Goal: Transaction & Acquisition: Book appointment/travel/reservation

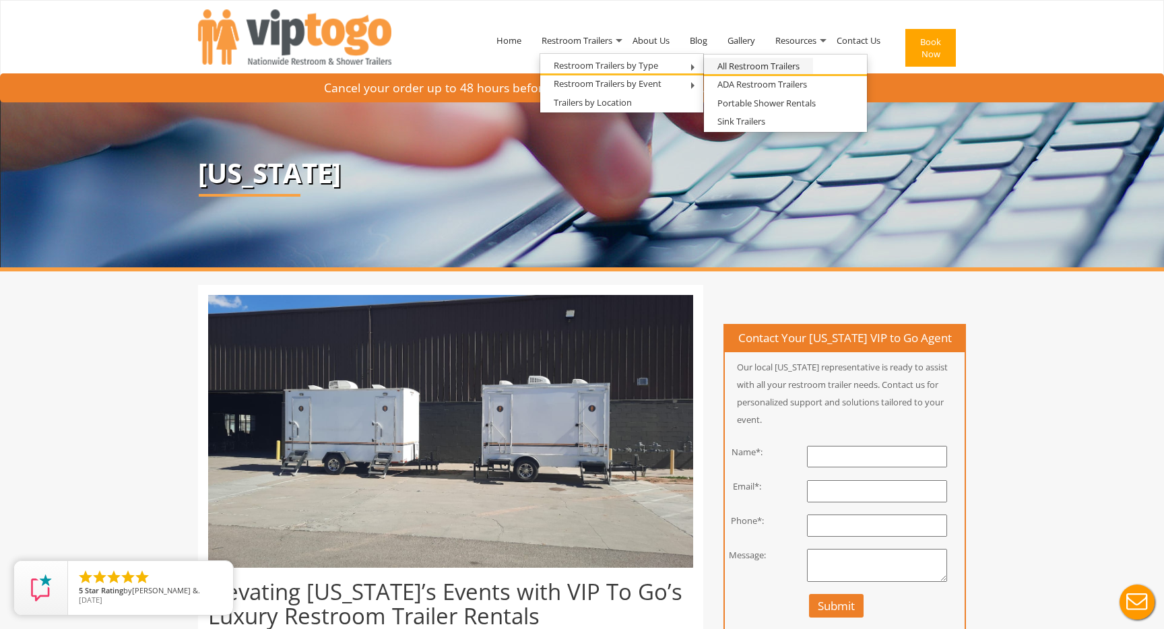
click at [743, 67] on link "All Restroom Trailers" at bounding box center [758, 66] width 109 height 17
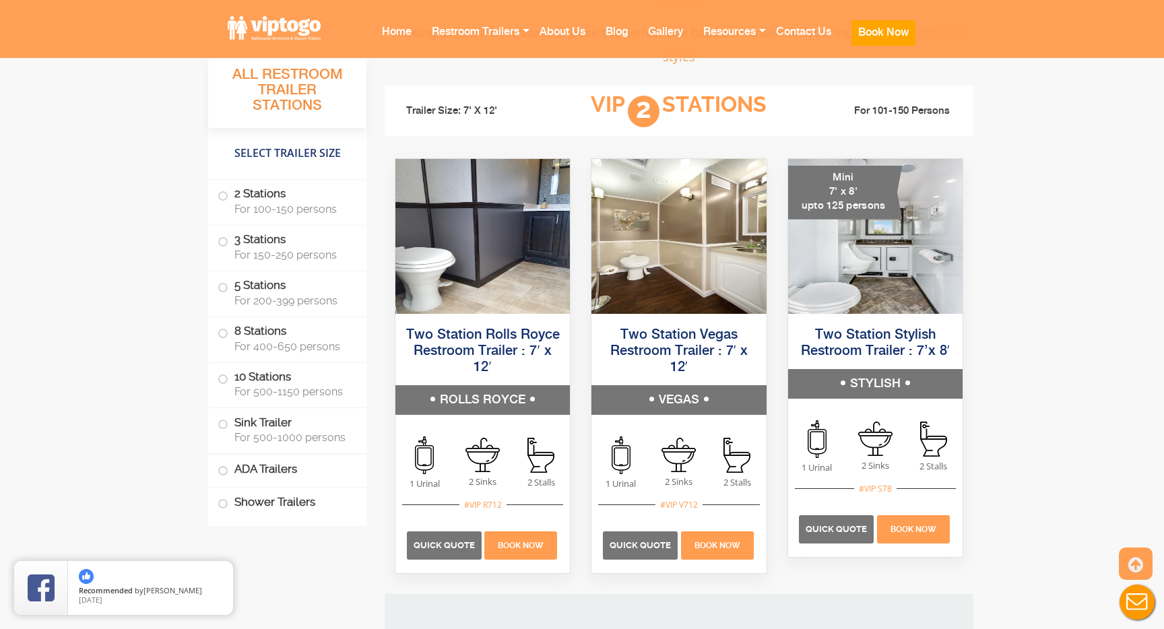
scroll to position [905, 0]
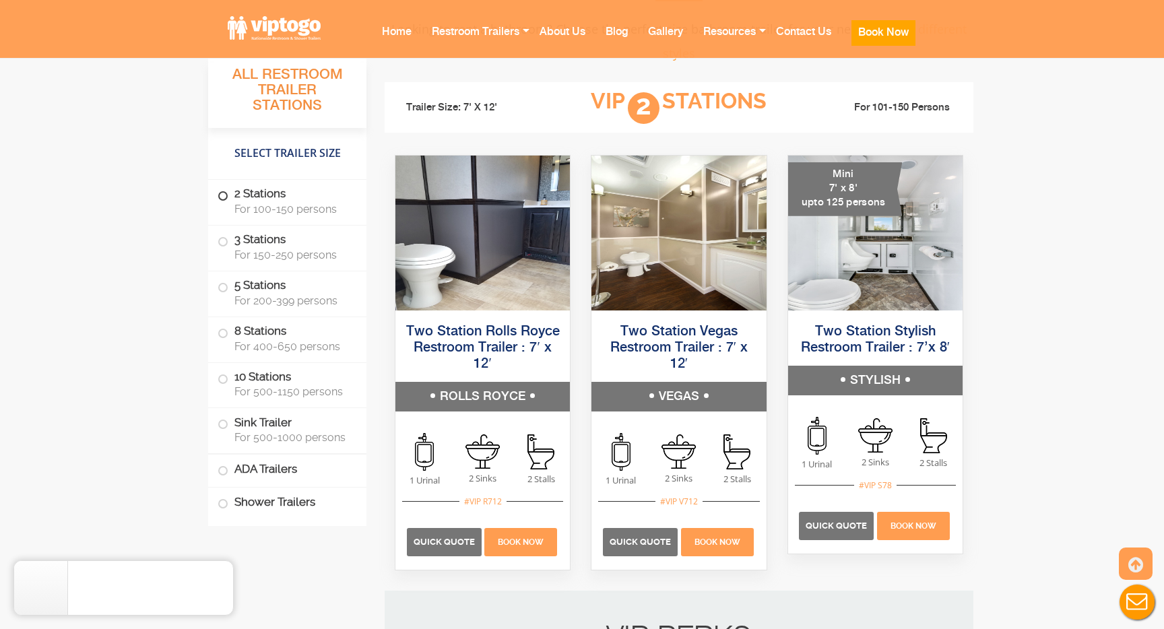
click at [238, 200] on label "2 Stations For 100-150 persons" at bounding box center [287, 201] width 139 height 42
click at [228, 192] on label "2 Stations For 100-150 persons" at bounding box center [287, 201] width 139 height 42
click at [260, 195] on label "2 Stations For 100-150 persons" at bounding box center [287, 201] width 139 height 42
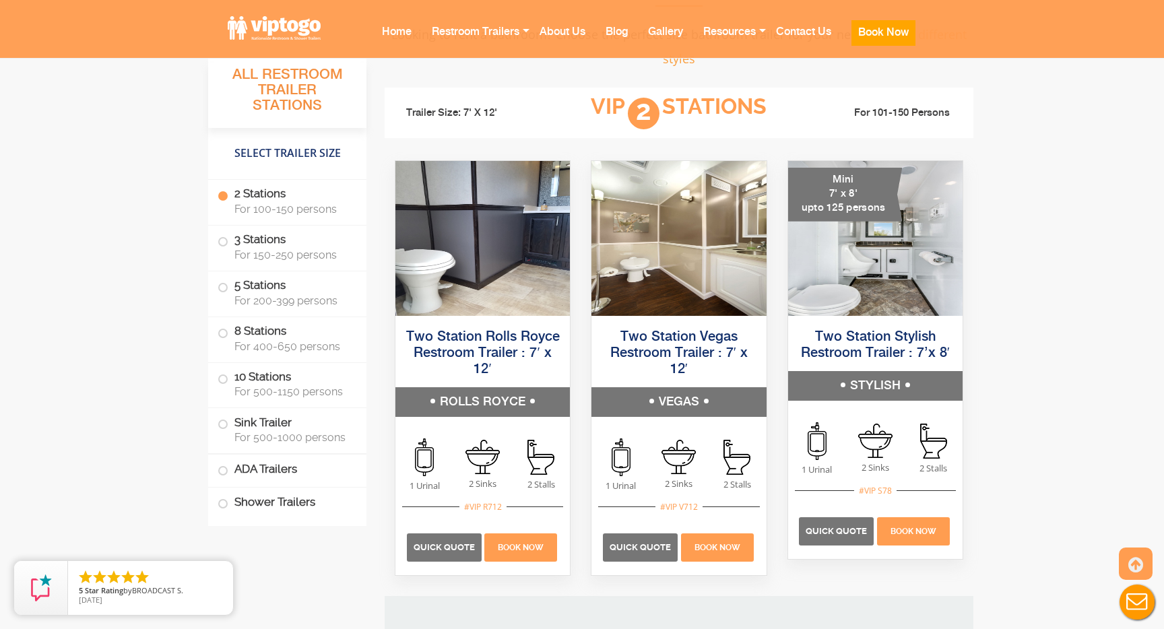
scroll to position [893, 0]
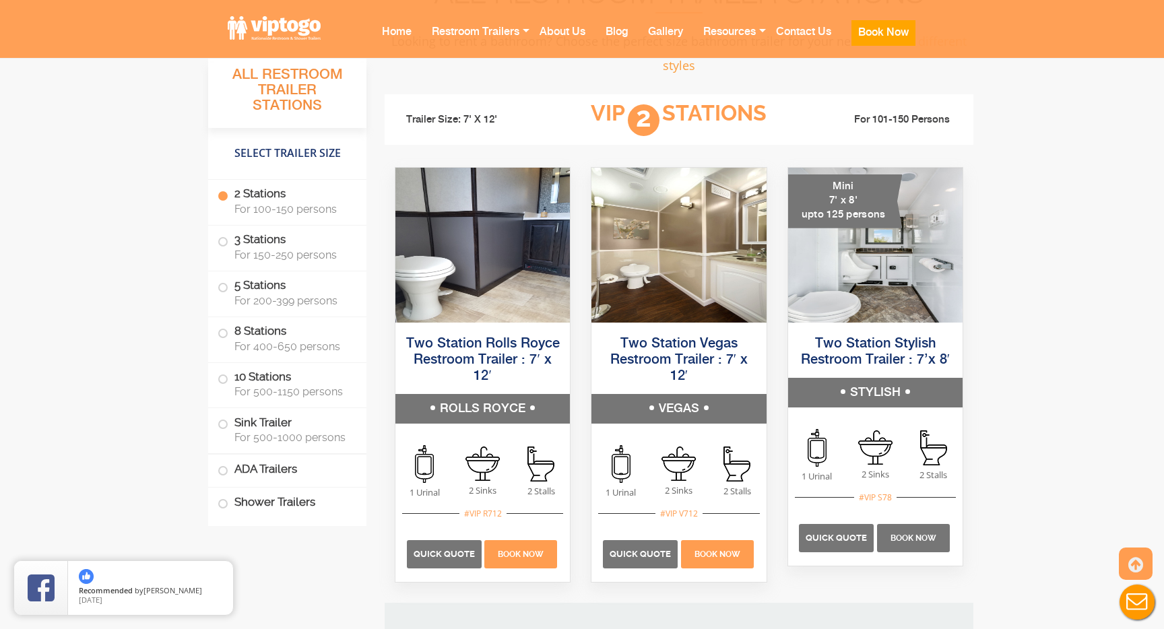
click at [915, 535] on span "Book Now" at bounding box center [914, 538] width 46 height 9
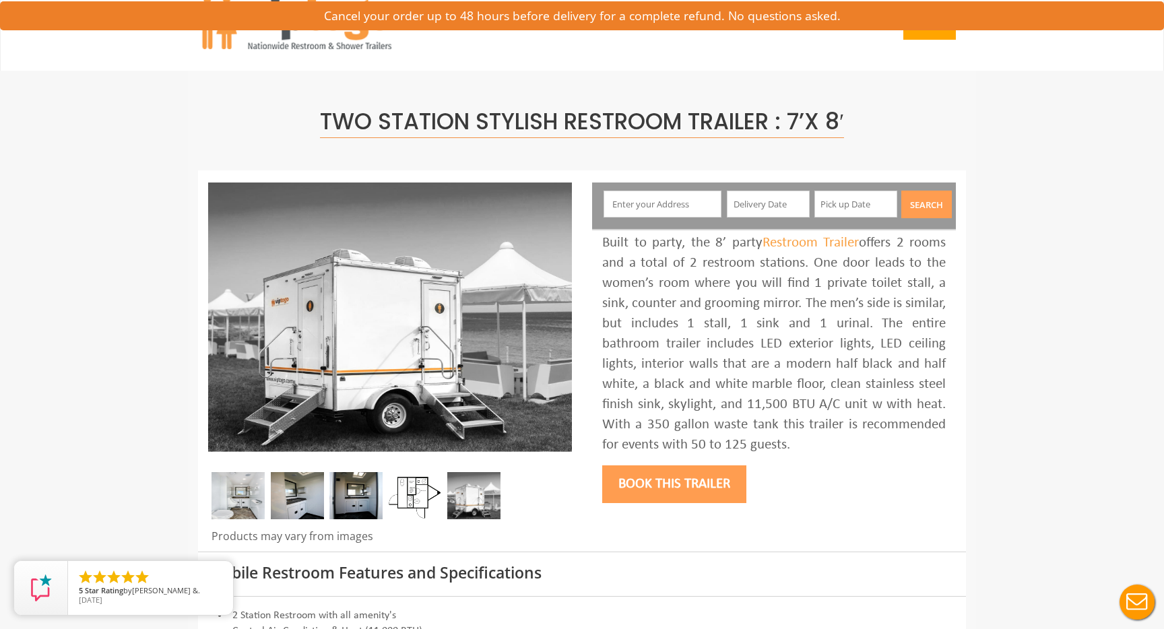
scroll to position [21, 0]
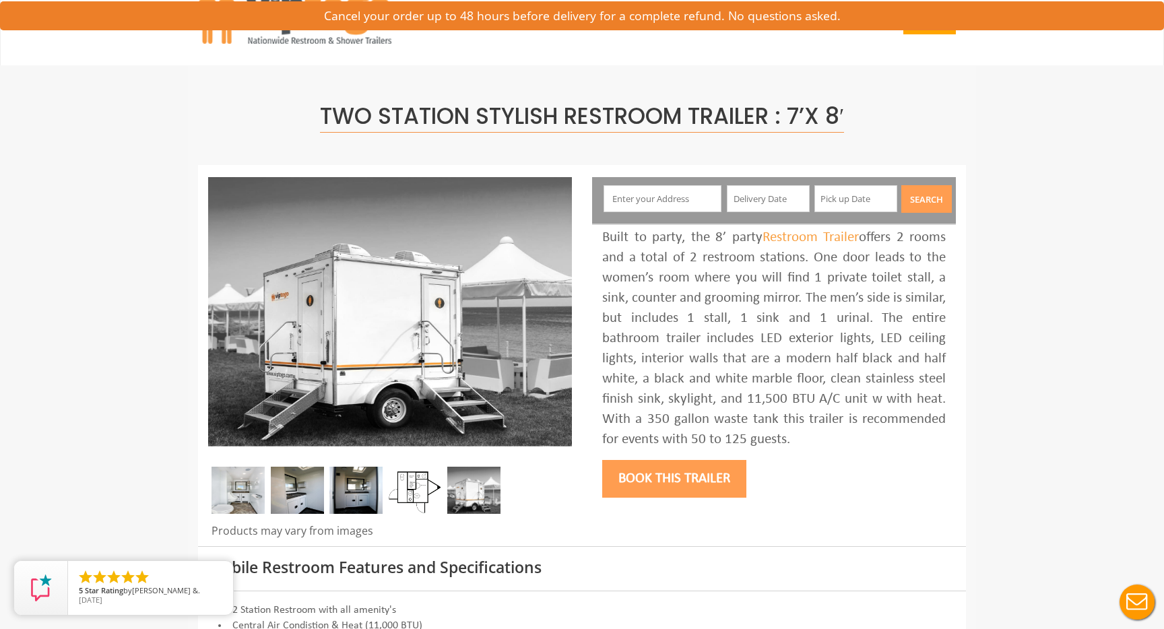
click at [650, 190] on input "text" at bounding box center [663, 198] width 119 height 27
type input "[EMAIL_ADDRESS][DOMAIN_NAME]"
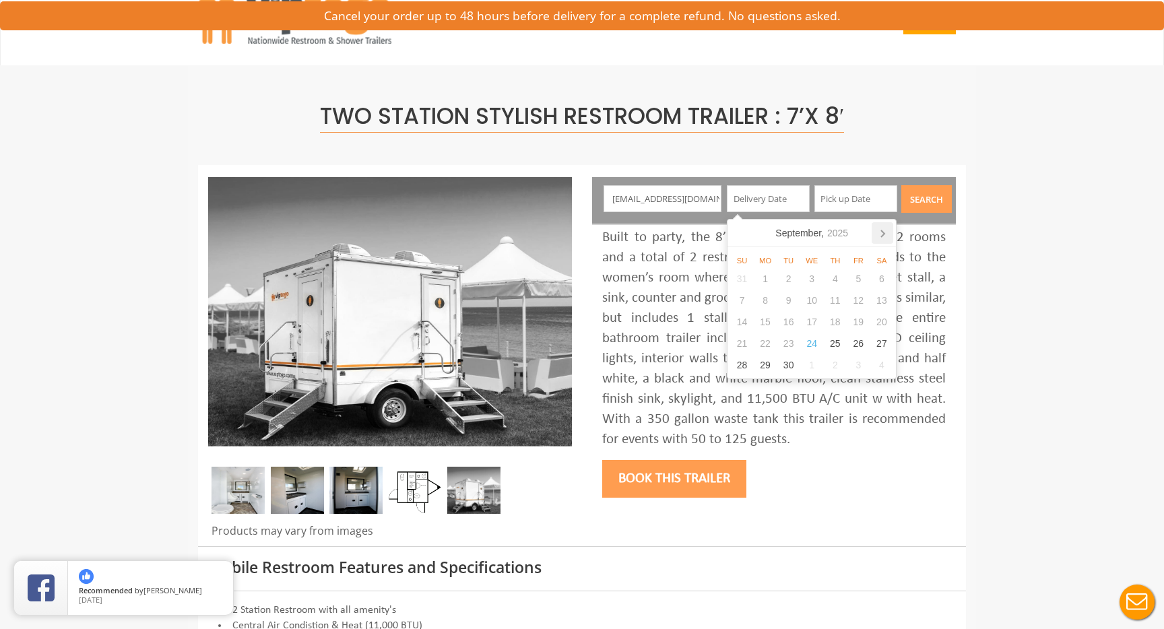
click at [884, 234] on icon at bounding box center [882, 233] width 3 height 7
click at [882, 277] on div "4" at bounding box center [882, 279] width 24 height 22
type input "[DATE]"
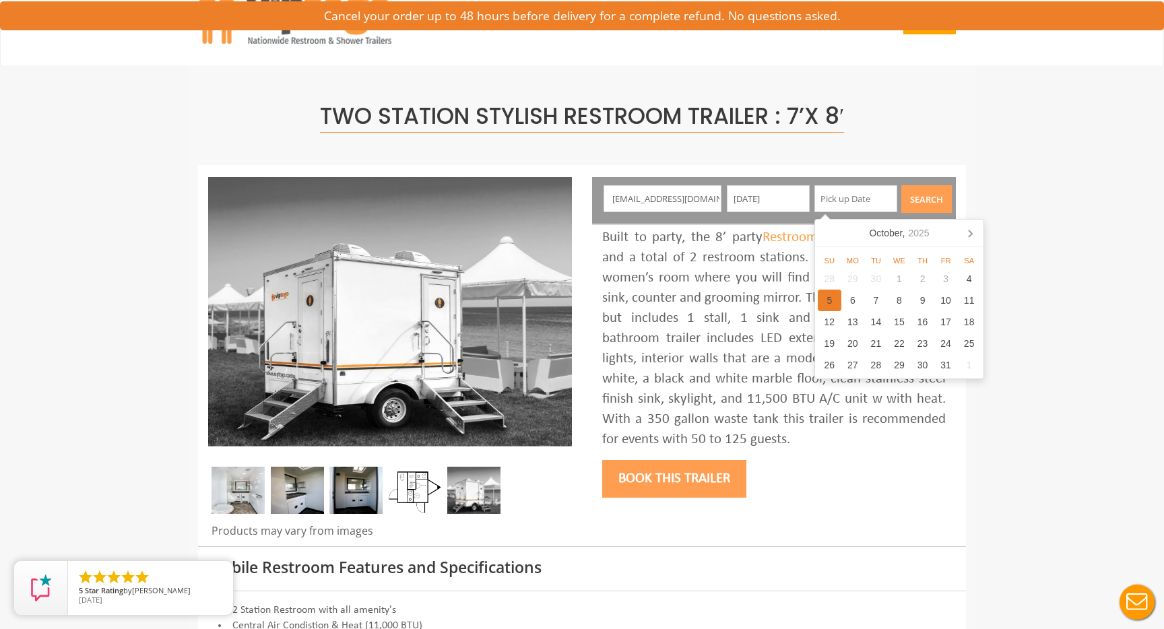
click at [823, 299] on div "5" at bounding box center [830, 301] width 24 height 22
type input "[DATE]"
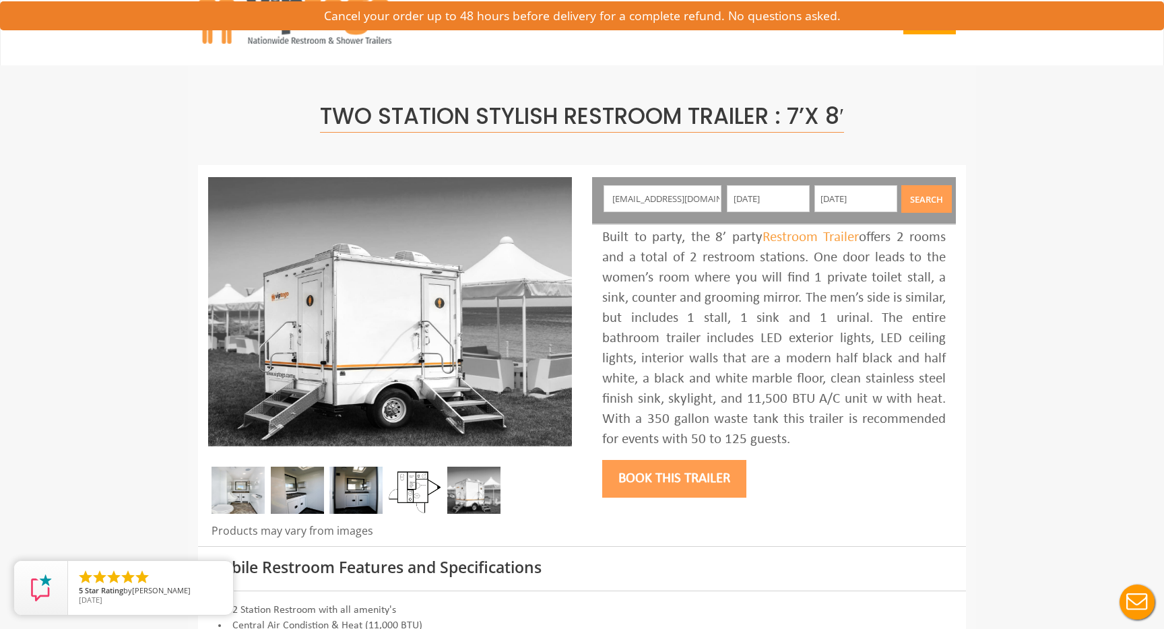
click at [938, 195] on button "Search" at bounding box center [926, 199] width 51 height 28
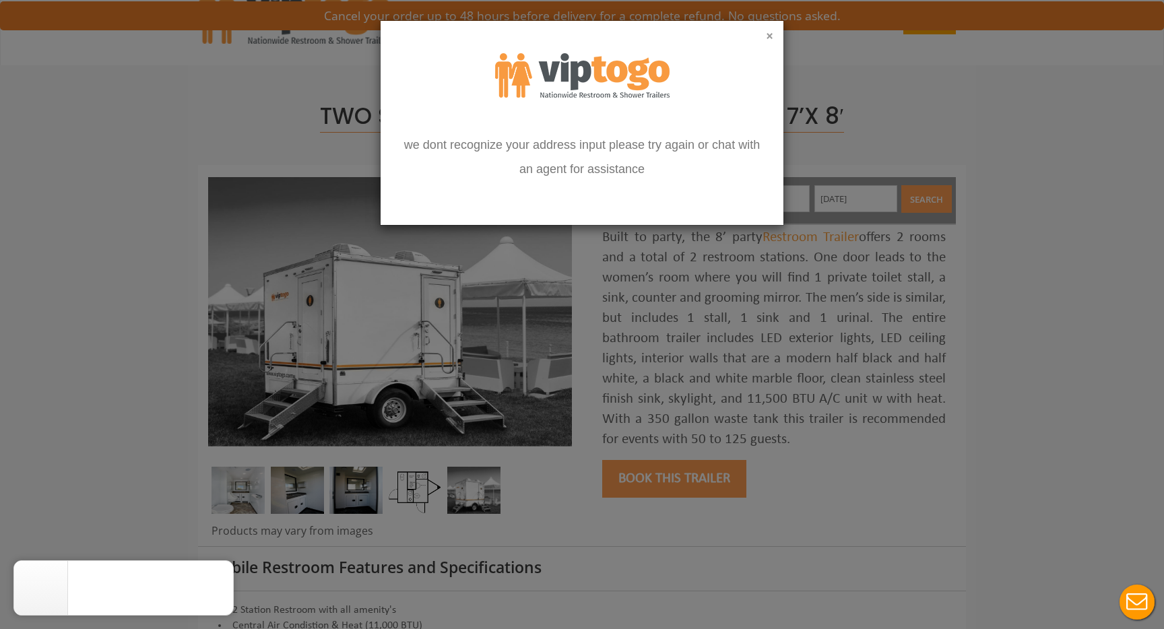
click at [771, 36] on button "×" at bounding box center [769, 36] width 7 height 13
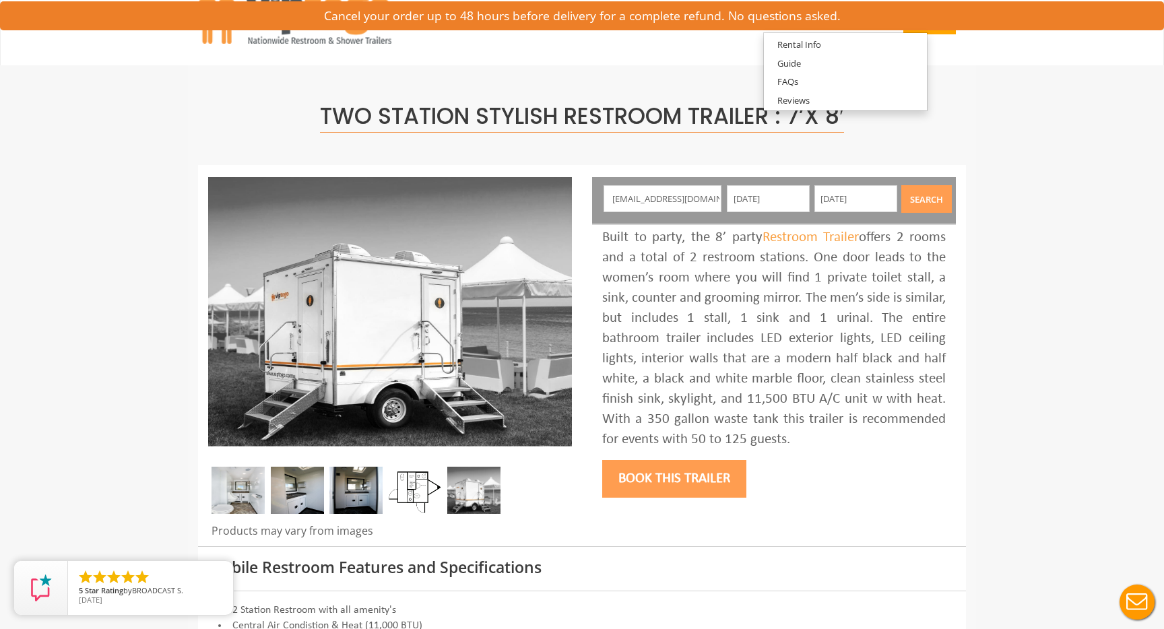
click at [706, 323] on div "Built to party, the 8’ party Restroom Trailer offers 2 rooms and a total of 2 r…" at bounding box center [774, 339] width 344 height 222
click at [688, 471] on button "Book this trailer" at bounding box center [674, 479] width 144 height 38
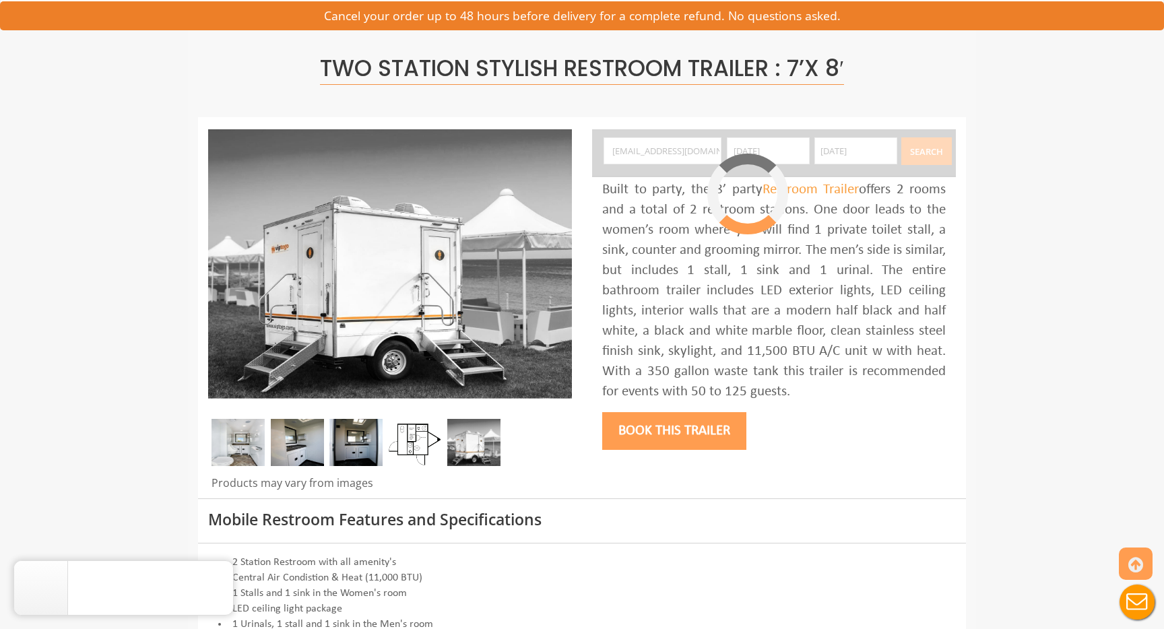
scroll to position [69, 0]
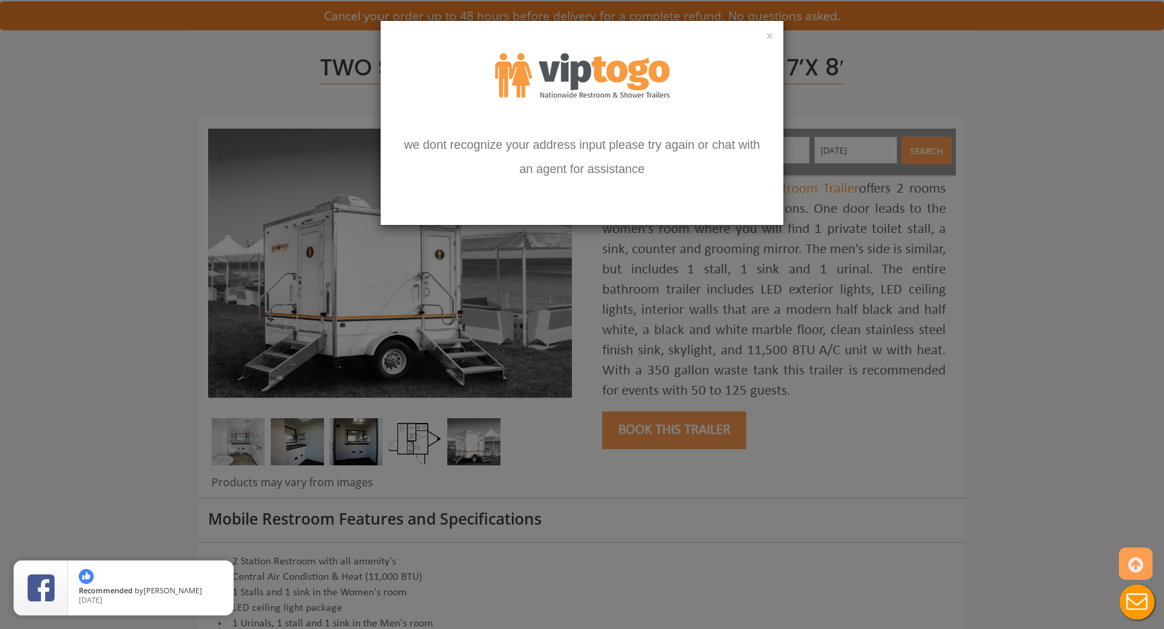
click at [775, 34] on div "×" at bounding box center [582, 37] width 403 height 32
click at [769, 35] on button "×" at bounding box center [769, 36] width 7 height 13
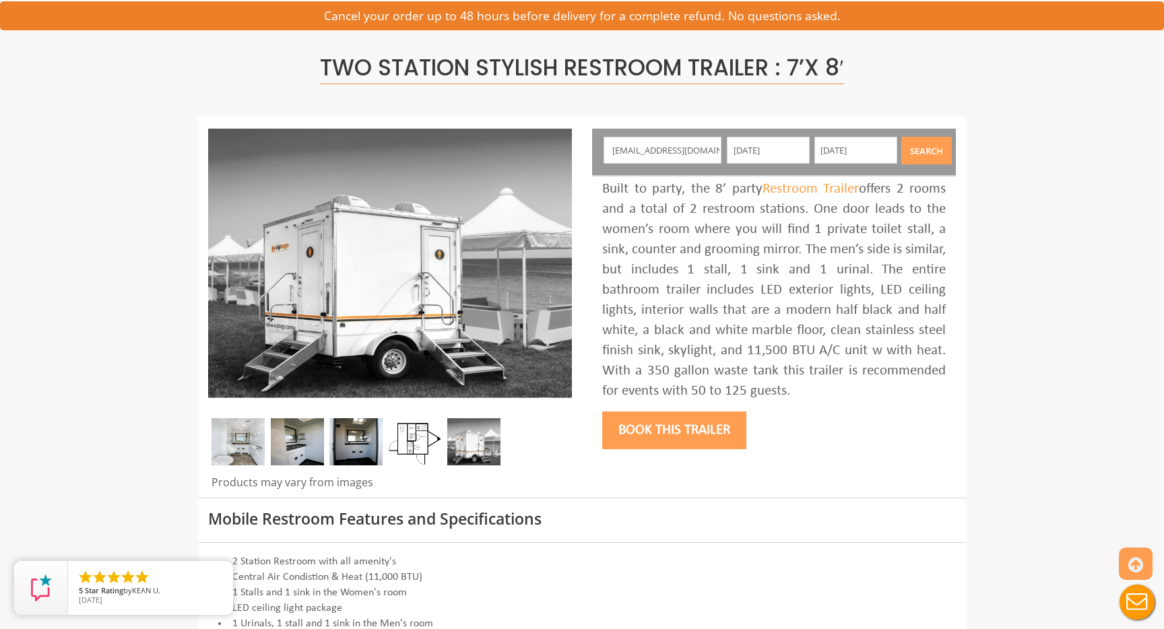
click at [678, 156] on input "[EMAIL_ADDRESS][DOMAIN_NAME]" at bounding box center [663, 150] width 119 height 27
drag, startPoint x: 695, startPoint y: 154, endPoint x: 505, endPoint y: 102, distance: 197.1
click at [672, 138] on input "[DOMAIN_NAME]" at bounding box center [663, 150] width 119 height 27
drag, startPoint x: 672, startPoint y: 148, endPoint x: 490, endPoint y: 131, distance: 182.0
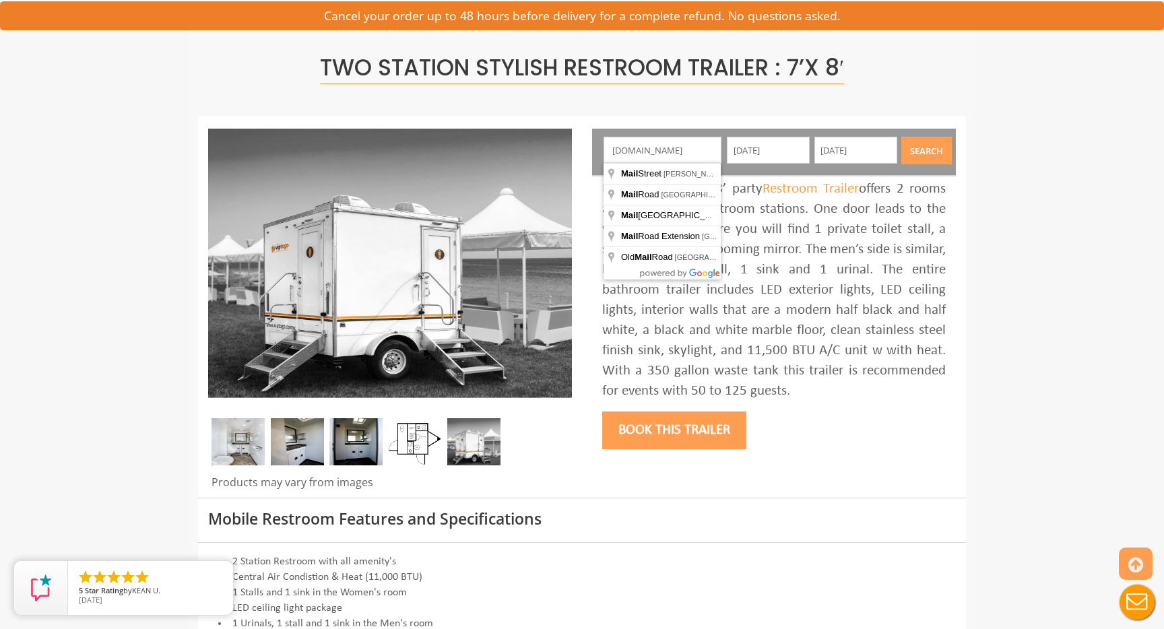
type input "[STREET_ADDRESS][PERSON_NAME]"
click at [933, 154] on button "Search" at bounding box center [926, 151] width 51 height 28
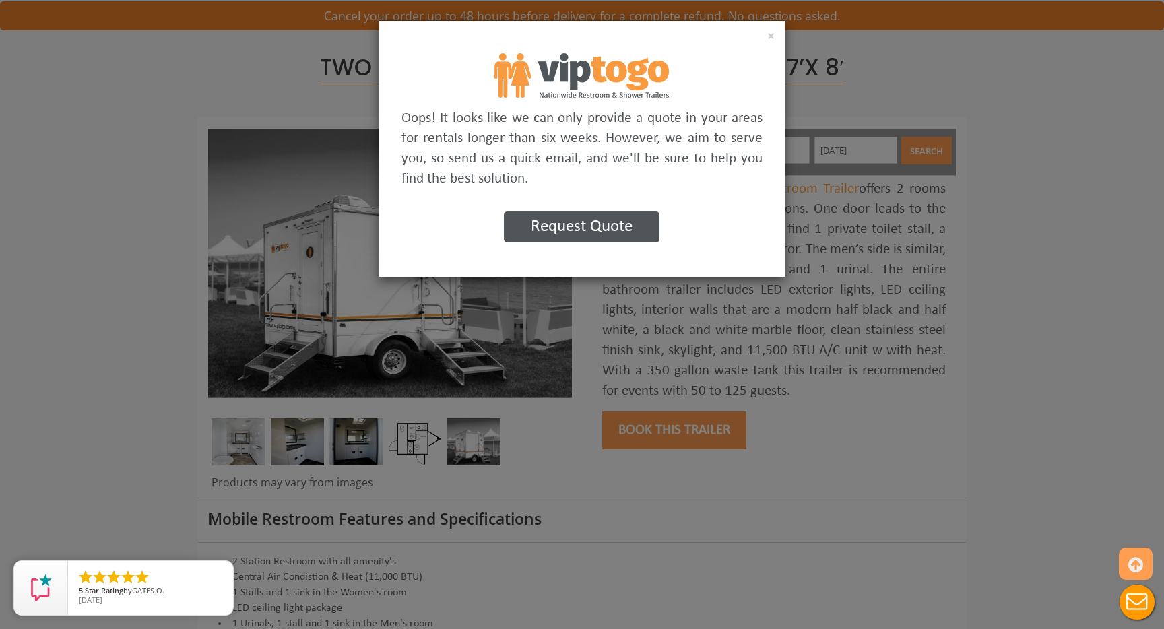
click at [605, 224] on button "Request Quote" at bounding box center [582, 227] width 156 height 31
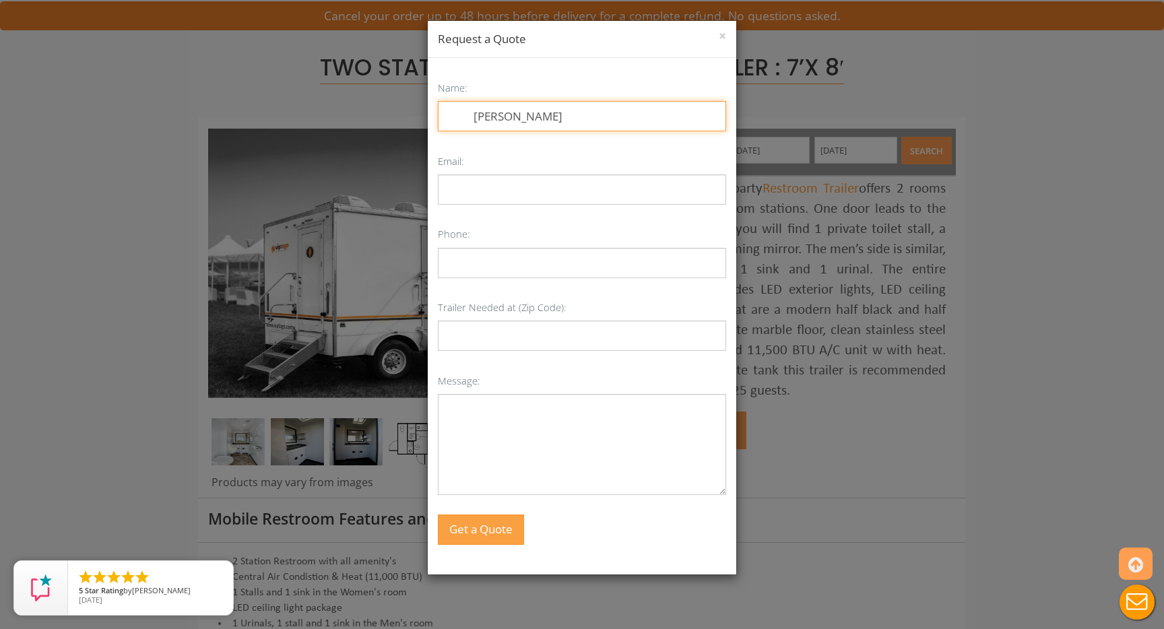
type input "[PERSON_NAME]"
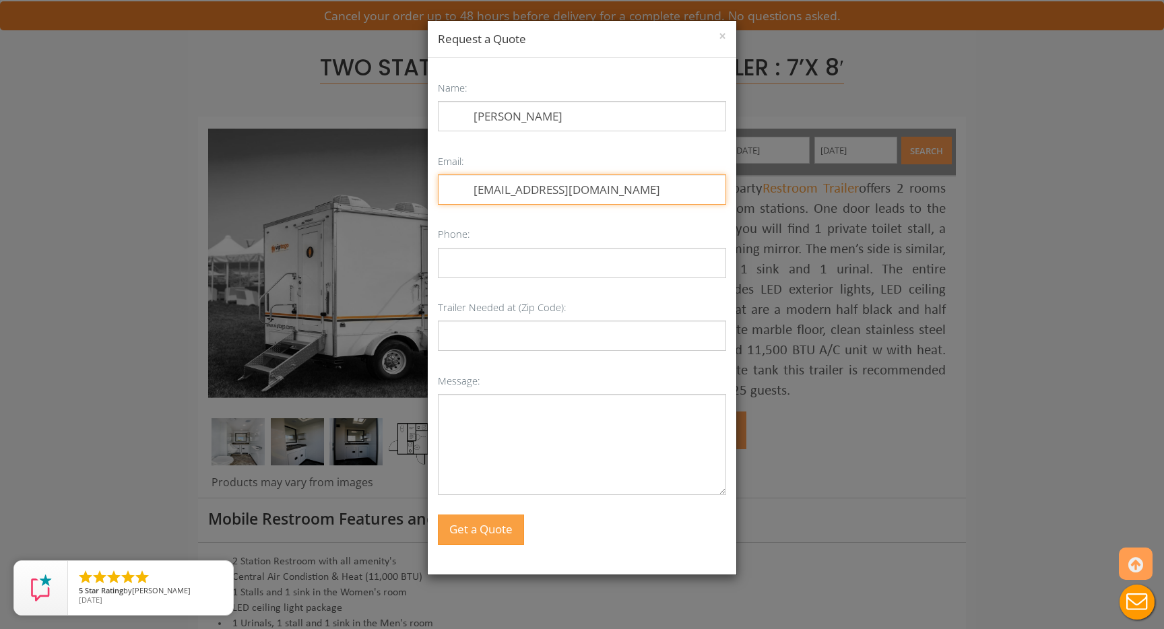
type input "[EMAIL_ADDRESS][DOMAIN_NAME]"
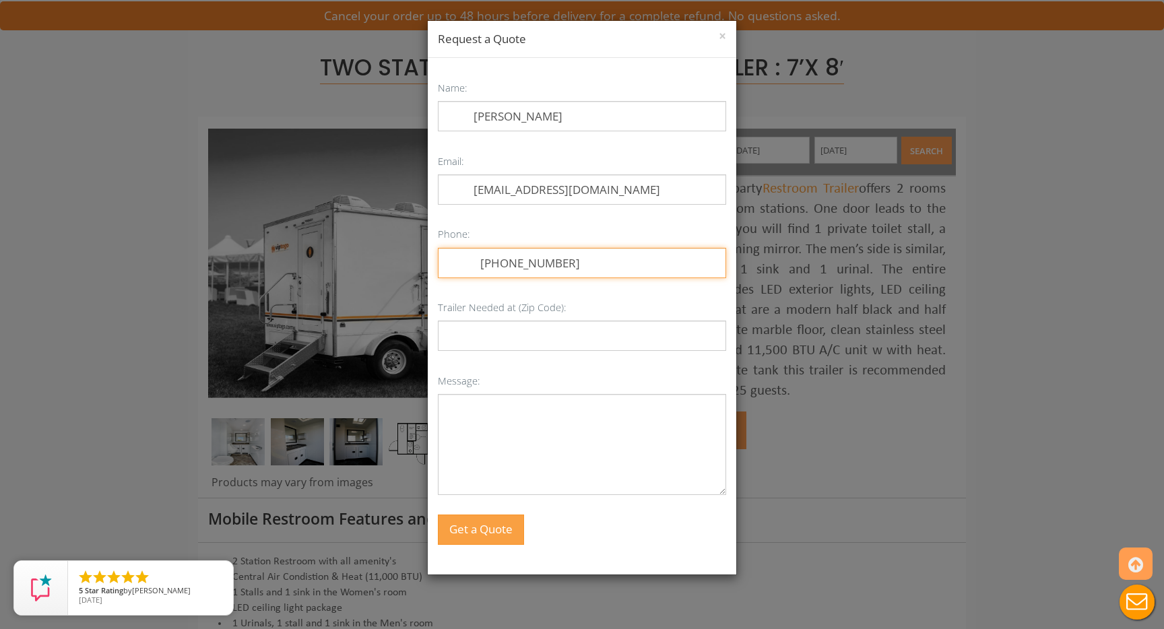
type input "[PHONE_NUMBER]"
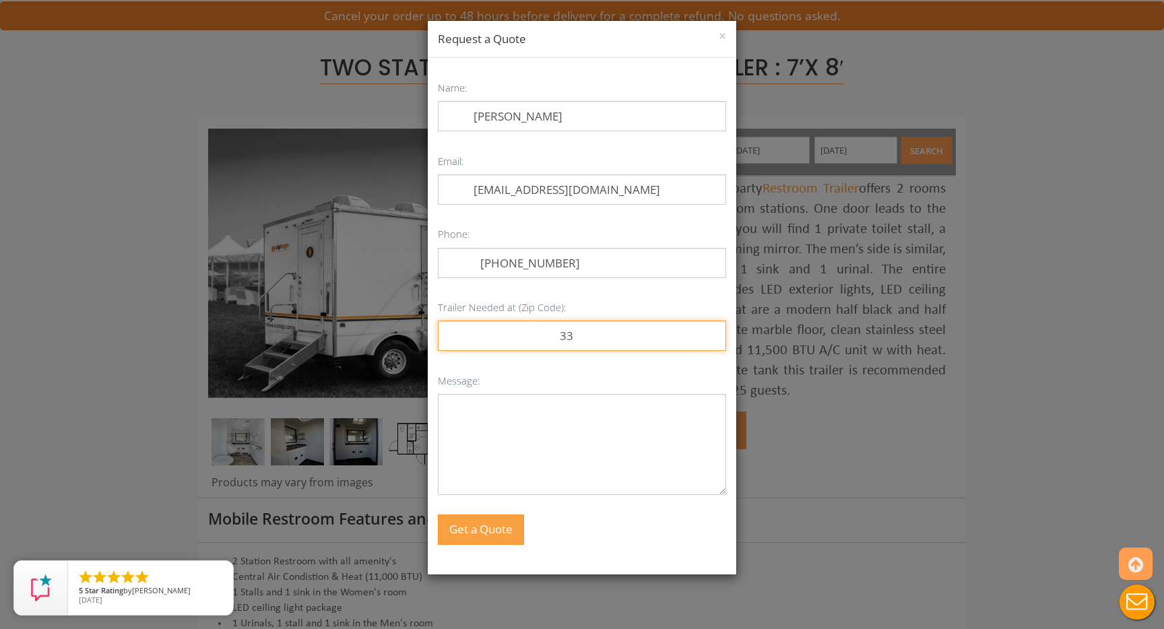
type input "3"
type input "22066"
click at [543, 423] on textarea "Message:" at bounding box center [582, 444] width 288 height 101
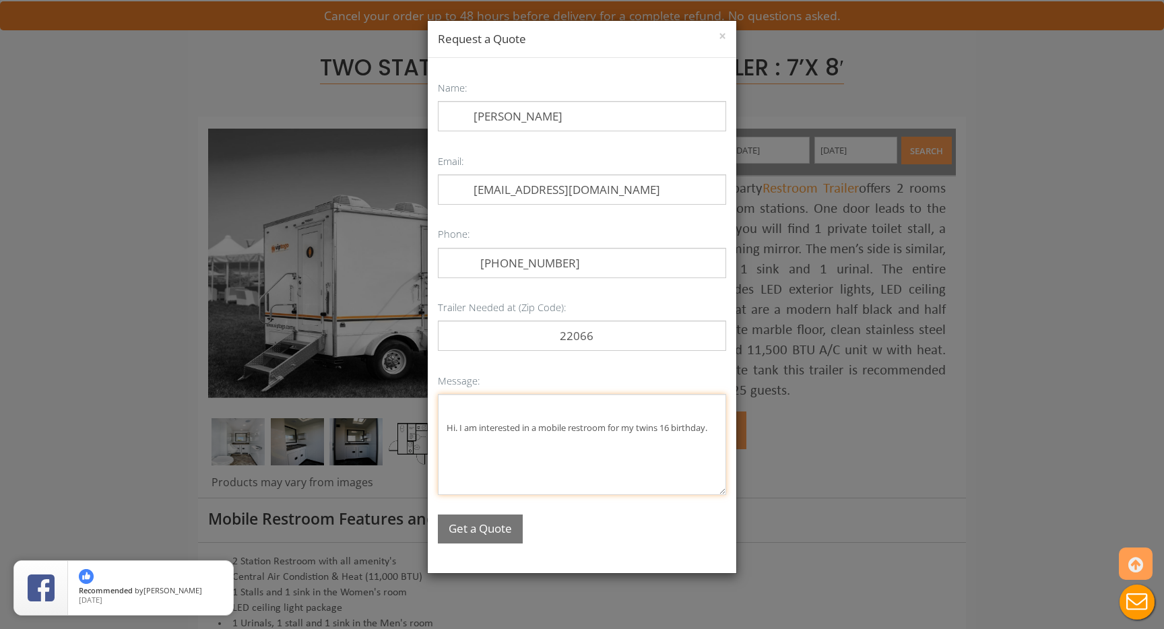
type textarea "Hi. I am interested in a mobile restroom for my twins 16 birthday."
click at [476, 526] on button "Get a Quote" at bounding box center [480, 529] width 85 height 29
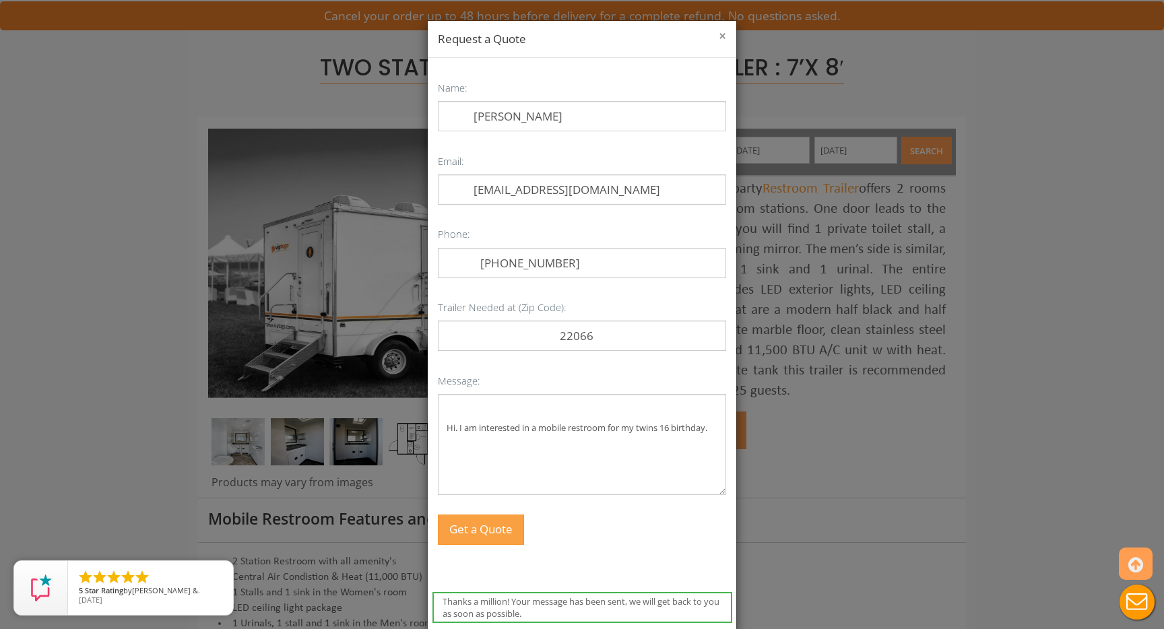
click at [726, 38] on button "×" at bounding box center [722, 36] width 7 height 13
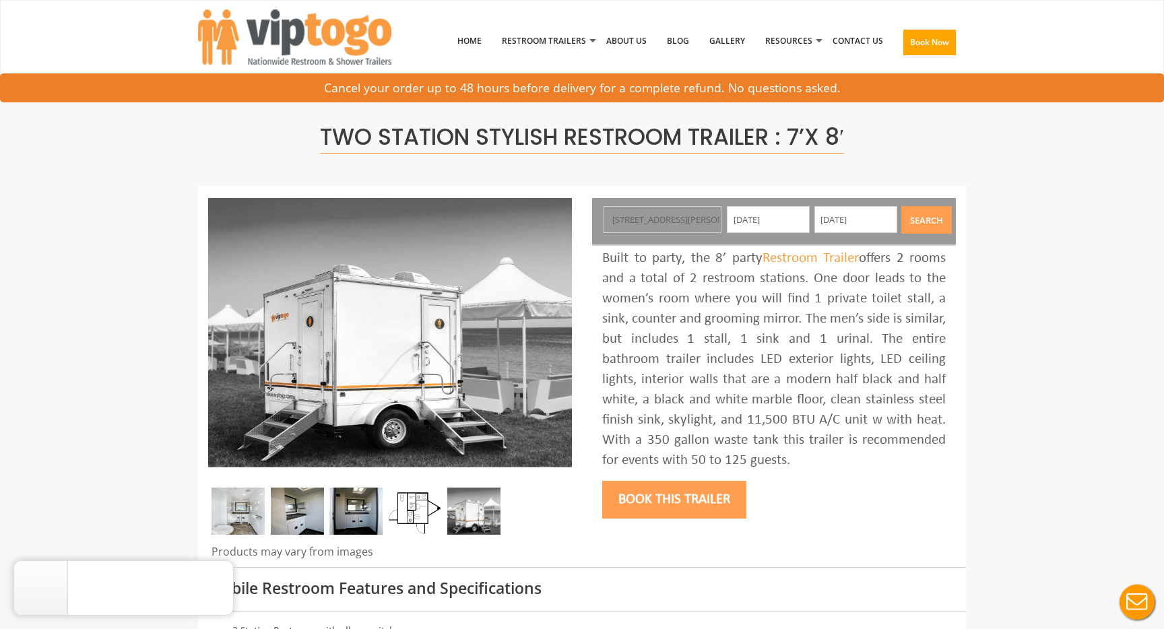
scroll to position [0, 0]
